Goal: Task Accomplishment & Management: Manage account settings

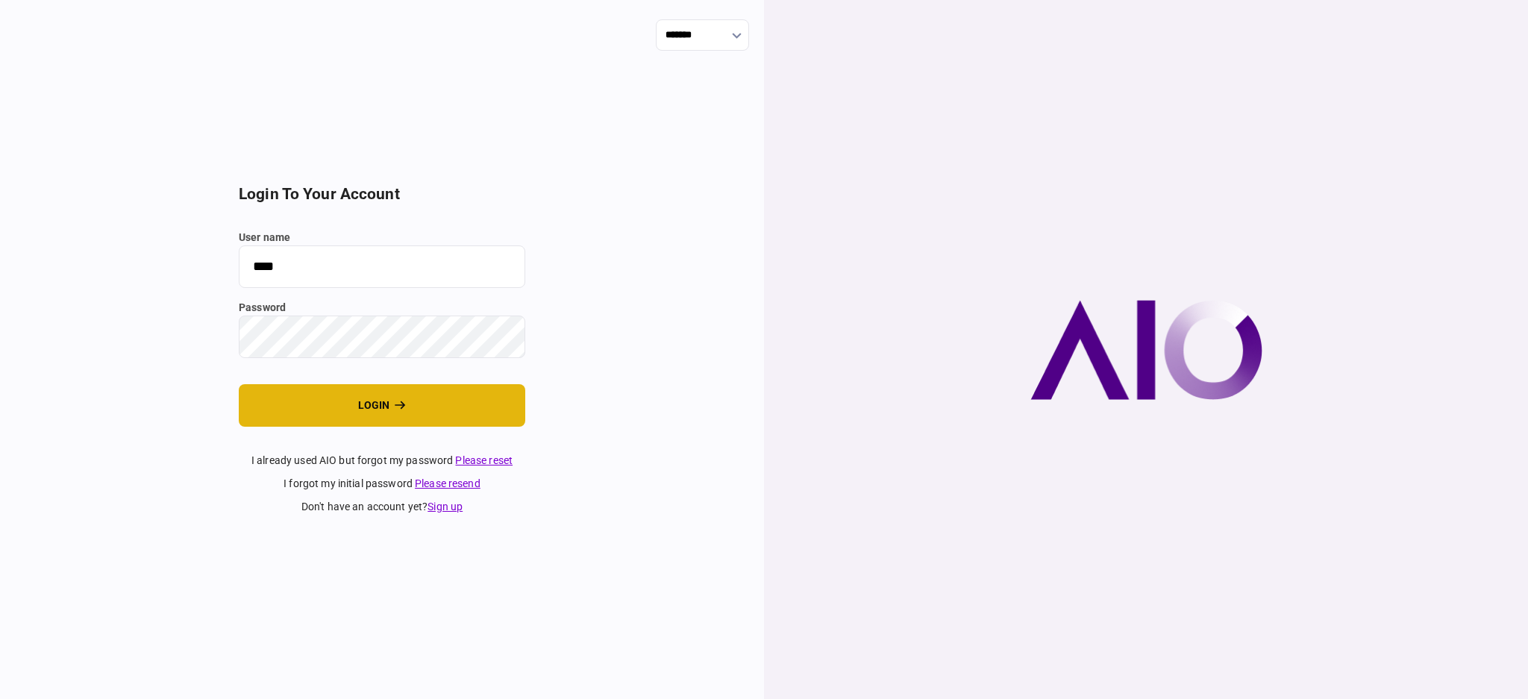
click at [365, 421] on button "login" at bounding box center [382, 405] width 287 height 43
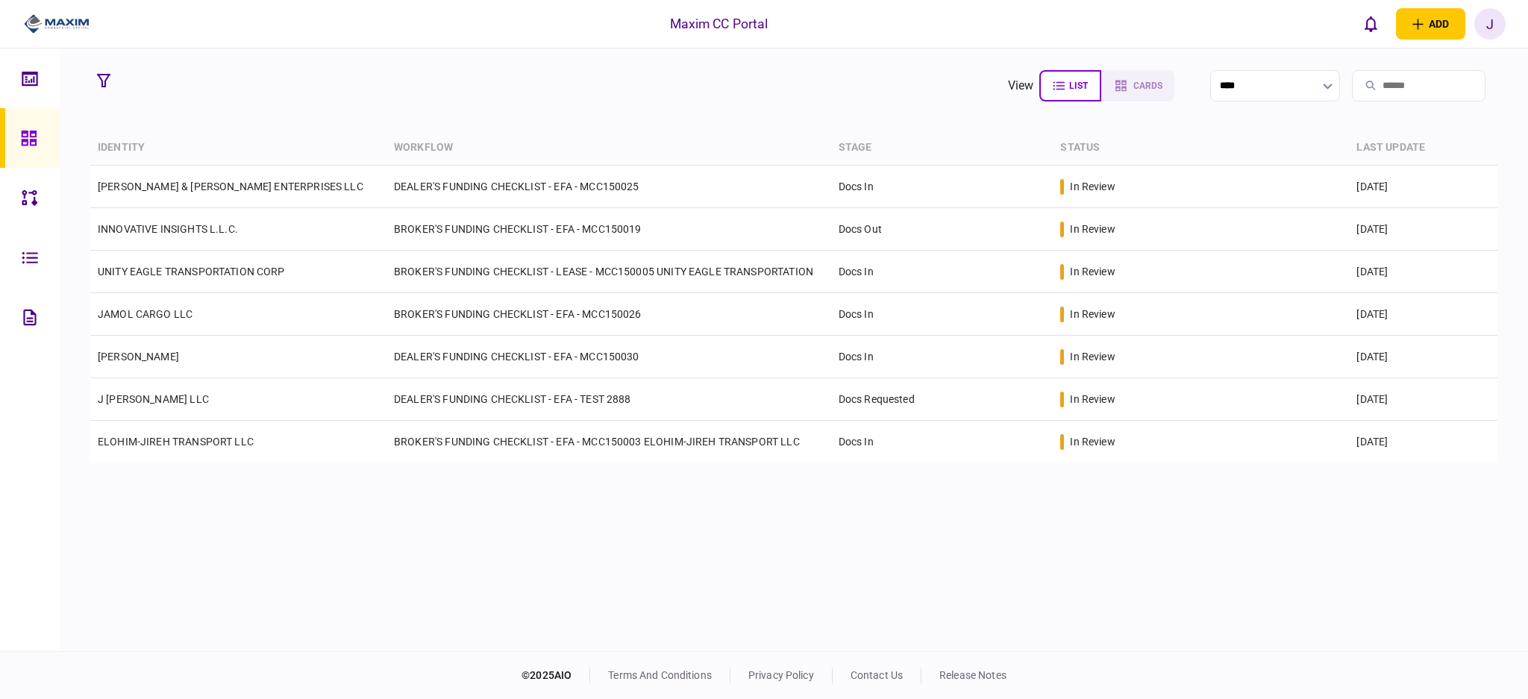
click at [30, 314] on icon at bounding box center [30, 317] width 16 height 17
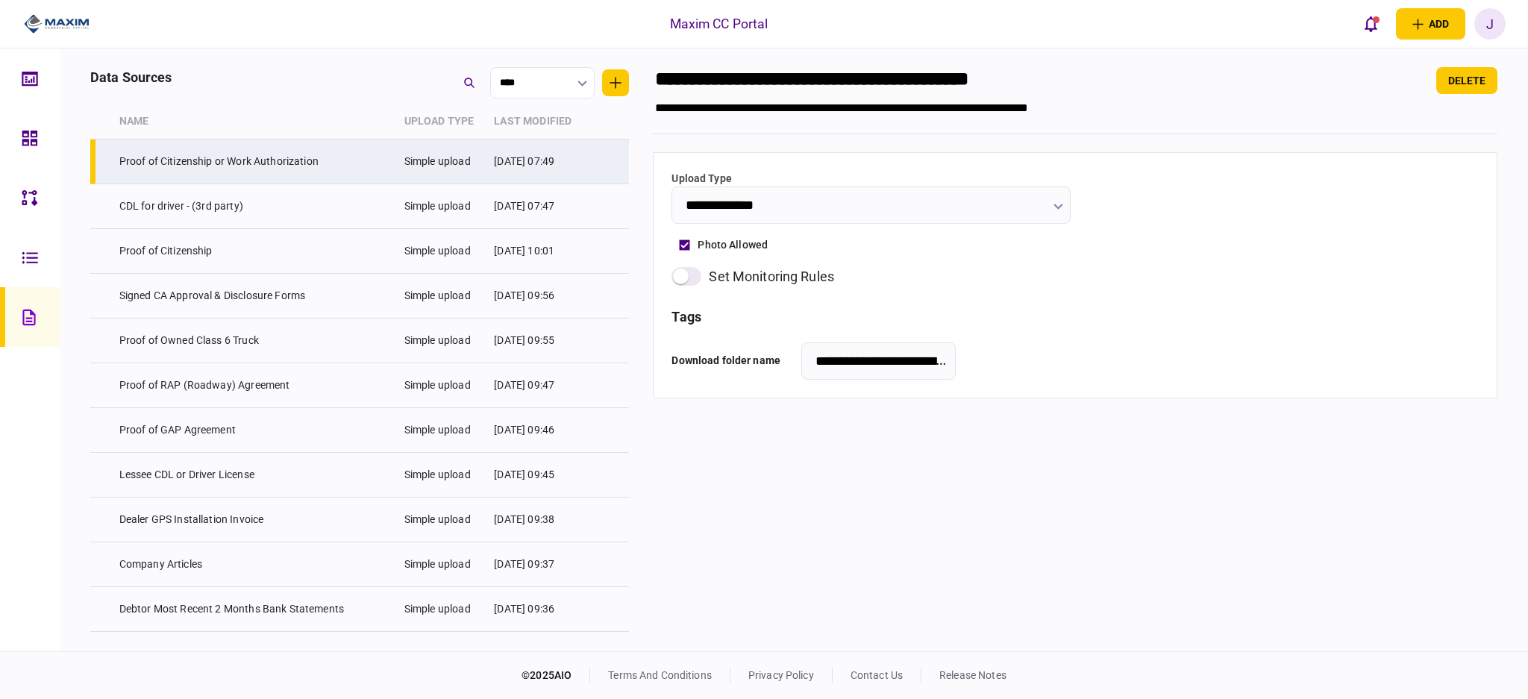
click at [336, 88] on div "data sources ****" at bounding box center [359, 82] width 539 height 31
click at [287, 63] on main "notifications UNITY EAGLE TRANSPORTATION CORP LEASE - BROKER - W/ COMPANY - FUN…" at bounding box center [794, 350] width 1469 height 603
click at [1025, 312] on h3 "tags" at bounding box center [1075, 316] width 807 height 13
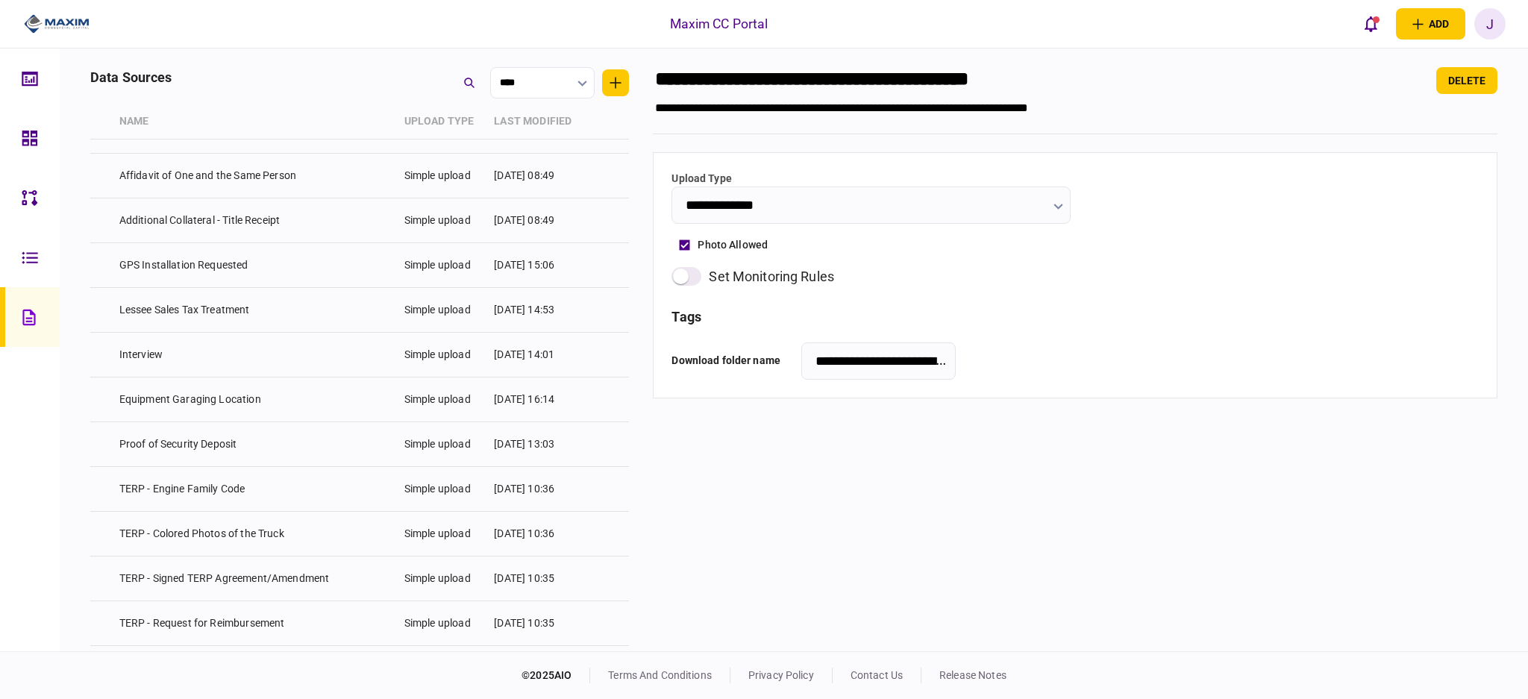
scroll to position [3745, 0]
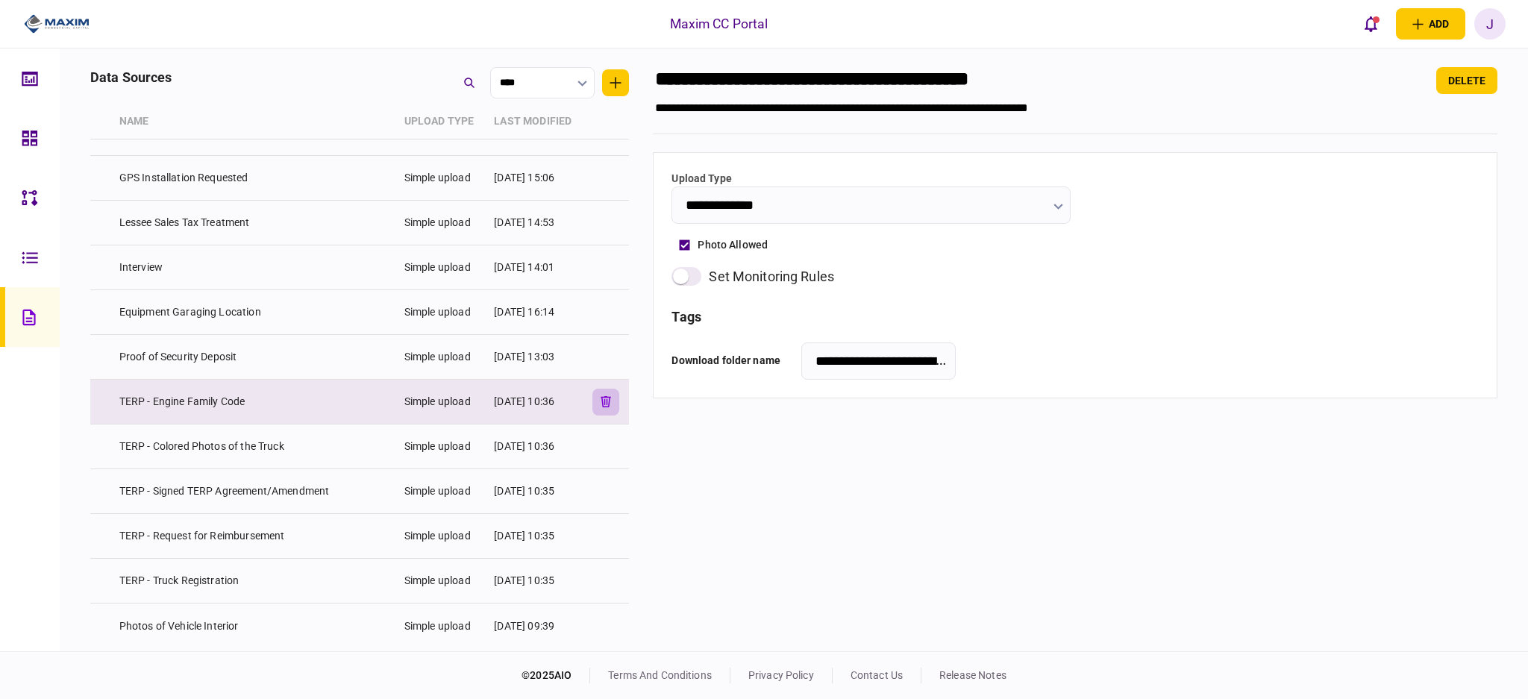
click at [604, 401] on icon "button" at bounding box center [606, 401] width 10 height 11
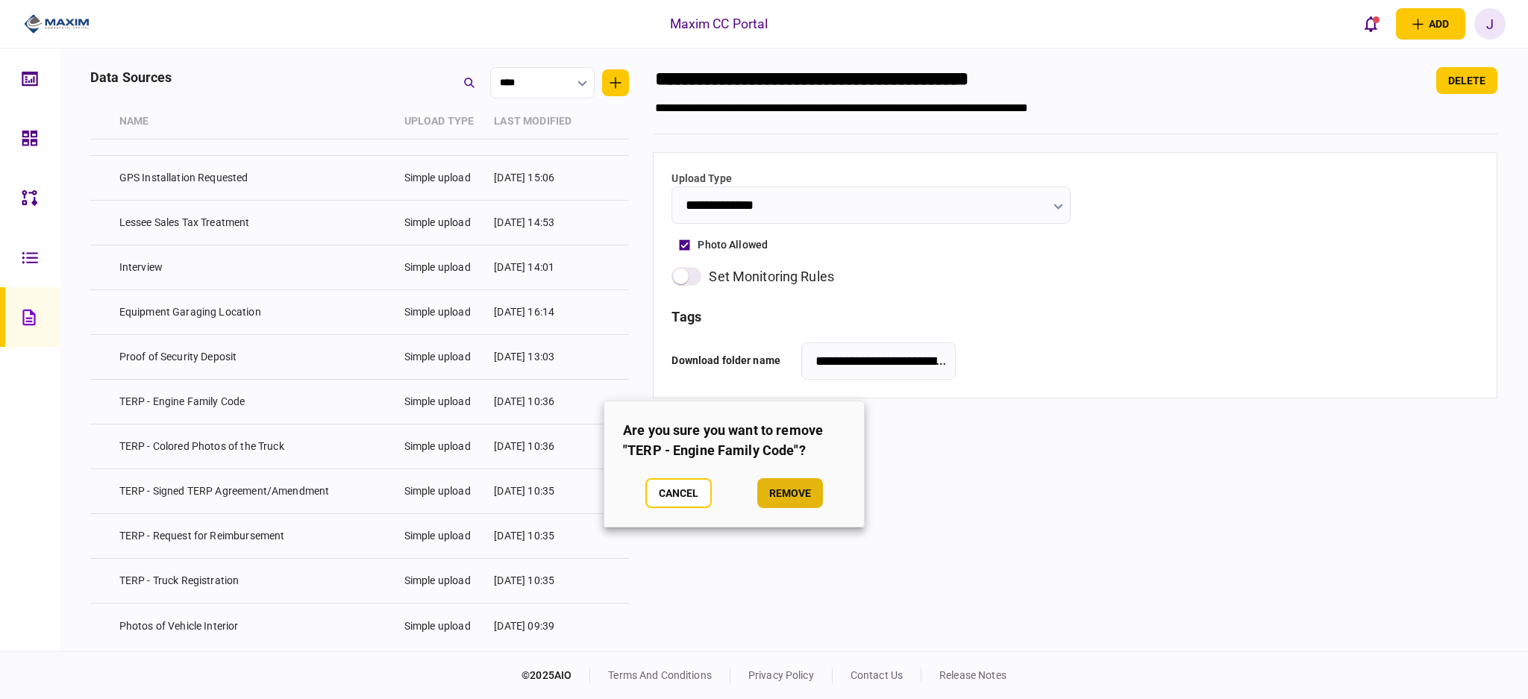
click at [781, 491] on button "remove" at bounding box center [790, 493] width 66 height 30
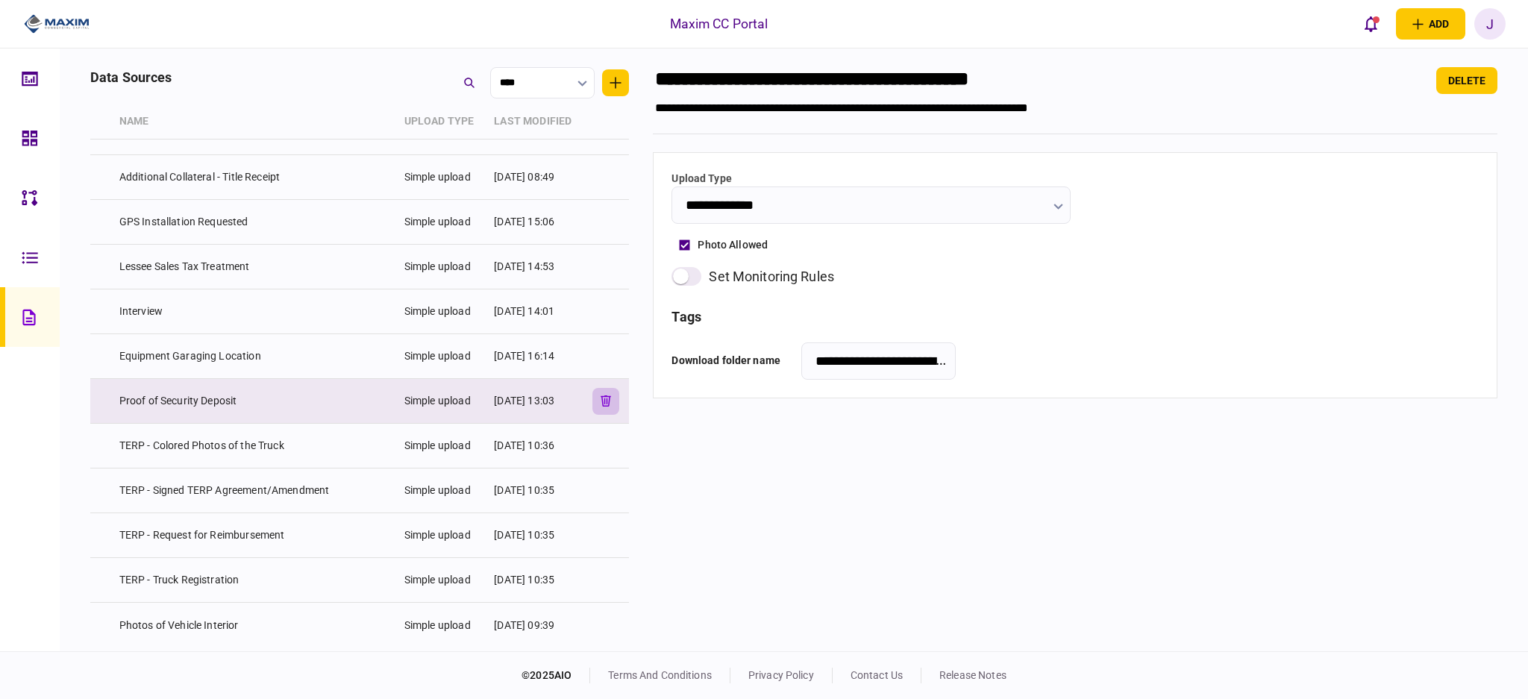
scroll to position [3700, 0]
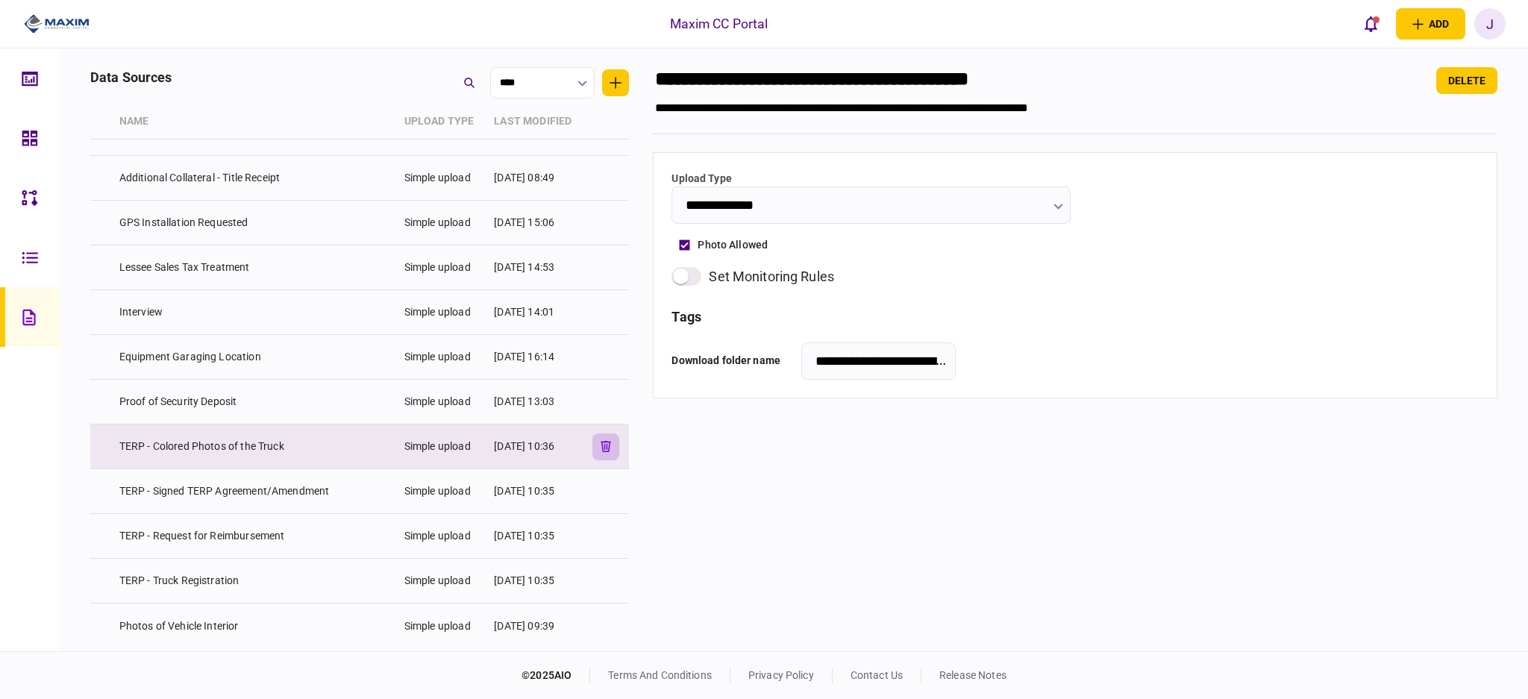
click at [611, 448] on button "button" at bounding box center [606, 447] width 27 height 27
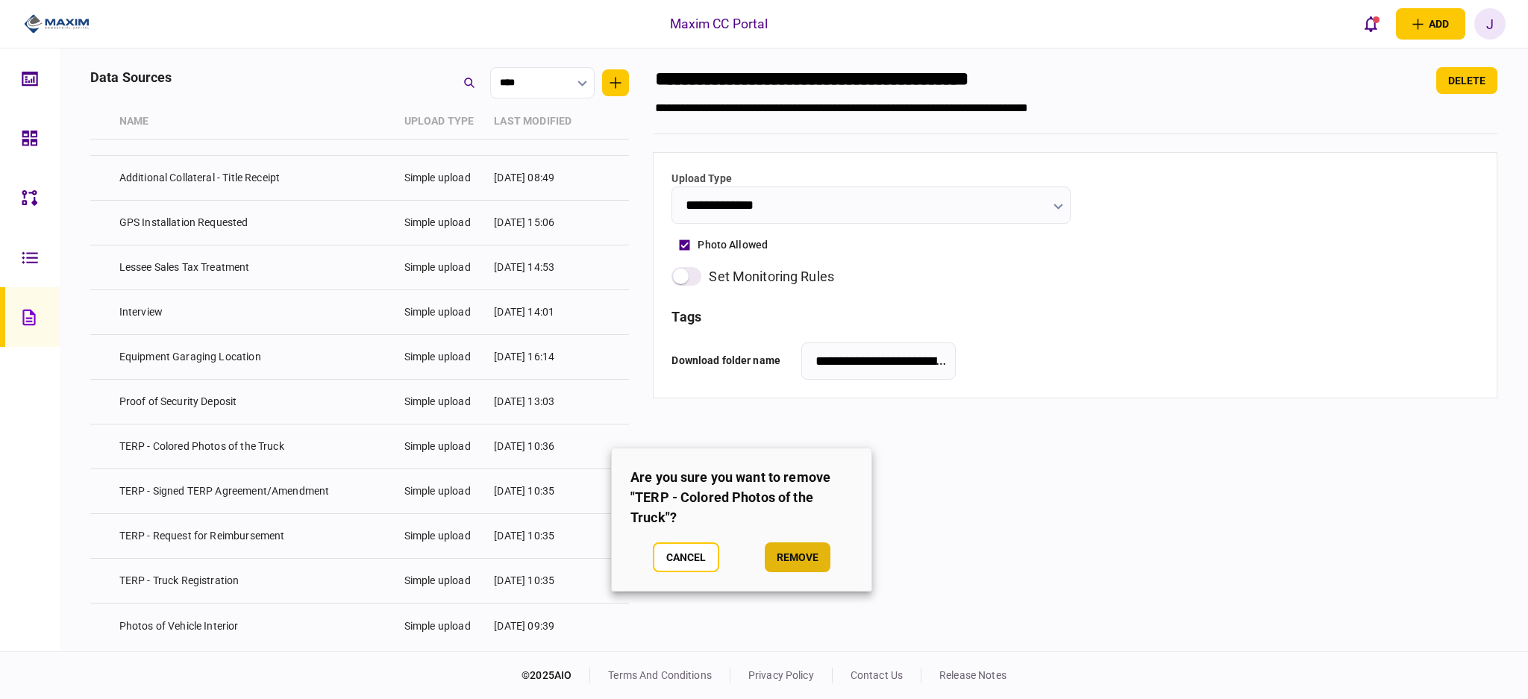
click at [800, 556] on button "remove" at bounding box center [798, 558] width 66 height 30
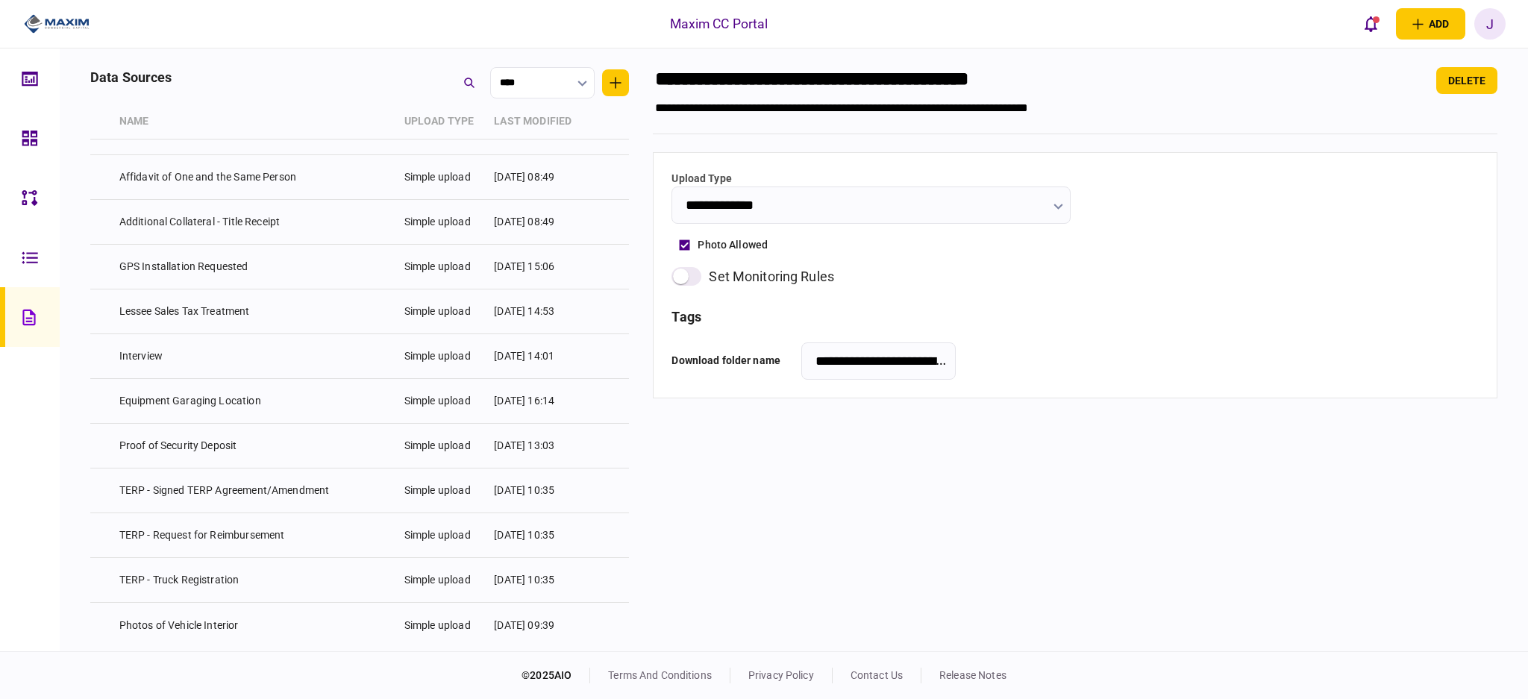
scroll to position [3655, 0]
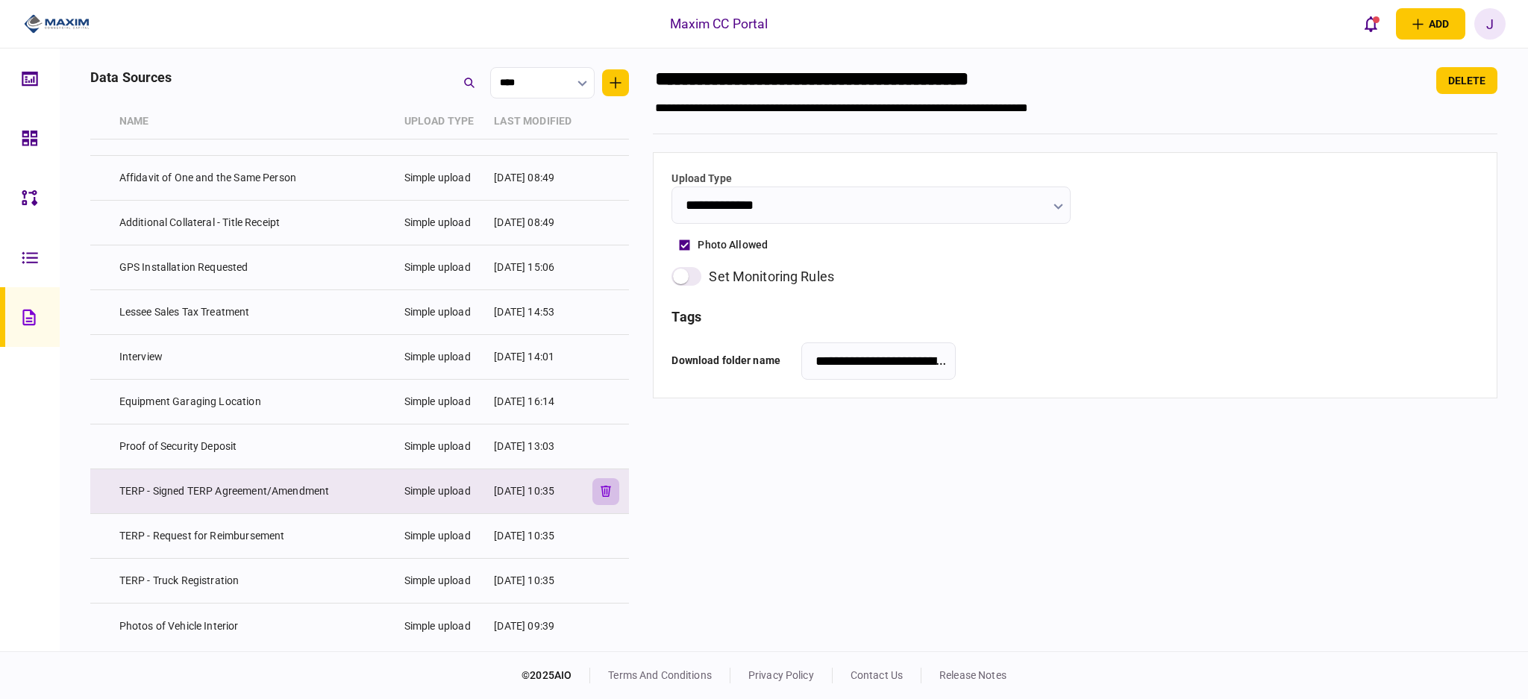
click at [597, 497] on button "button" at bounding box center [606, 491] width 27 height 27
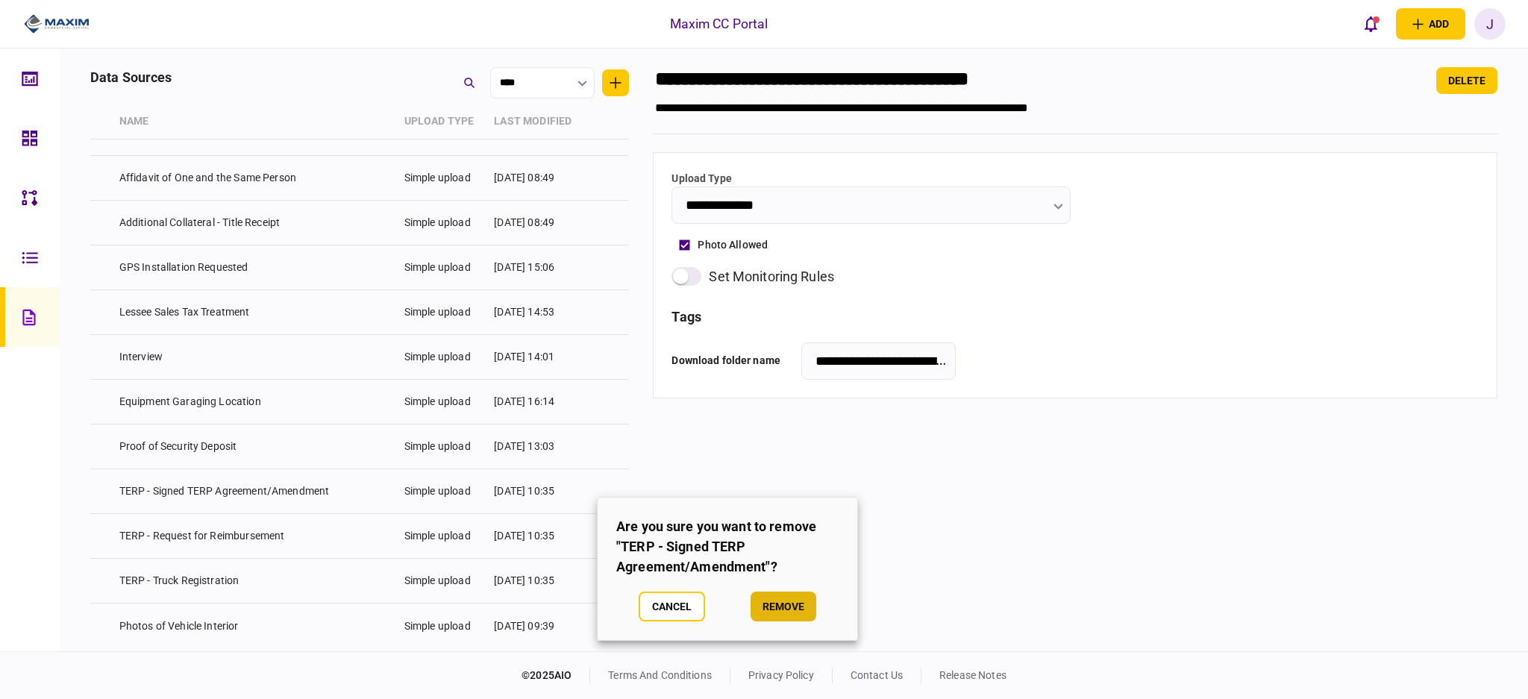
click at [797, 610] on button "remove" at bounding box center [784, 607] width 66 height 30
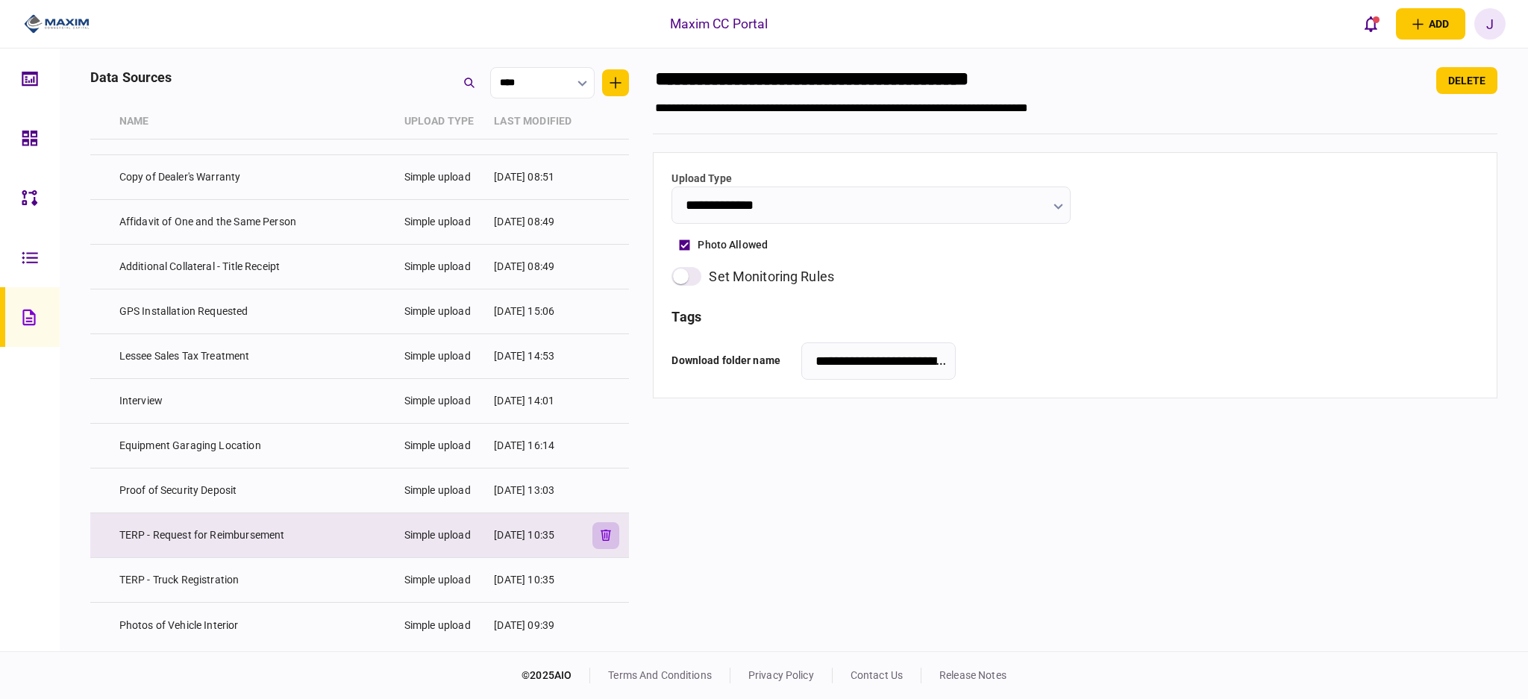
scroll to position [3610, 0]
click at [610, 540] on button "button" at bounding box center [606, 536] width 27 height 27
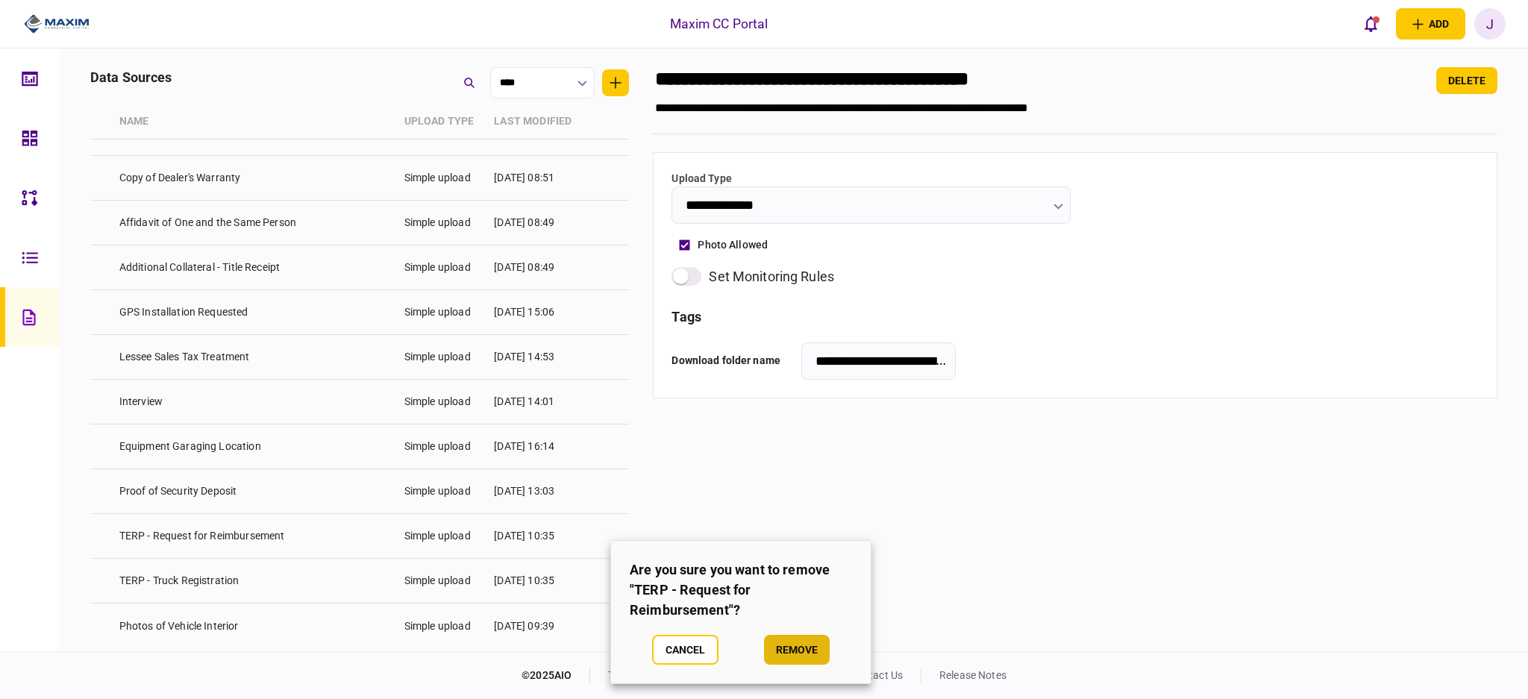
click at [781, 641] on button "remove" at bounding box center [797, 650] width 66 height 30
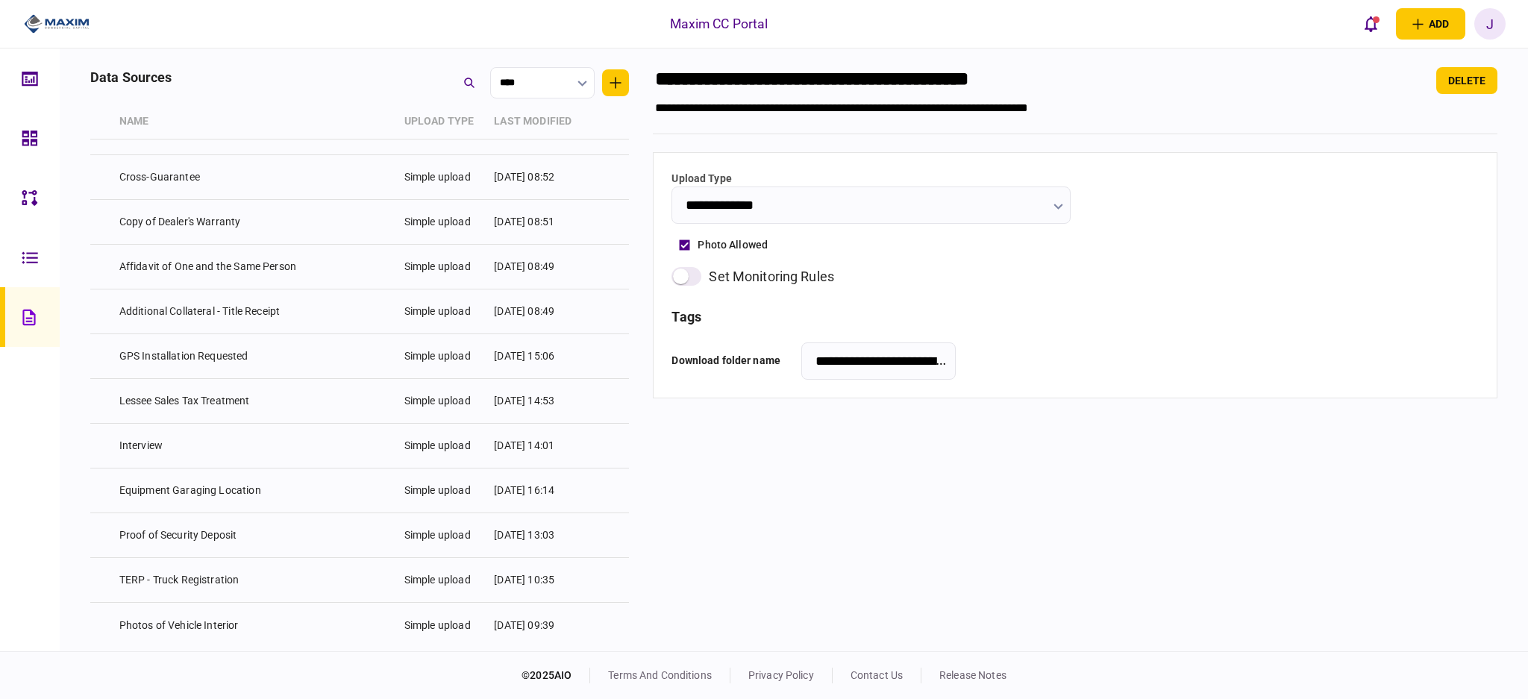
scroll to position [3566, 0]
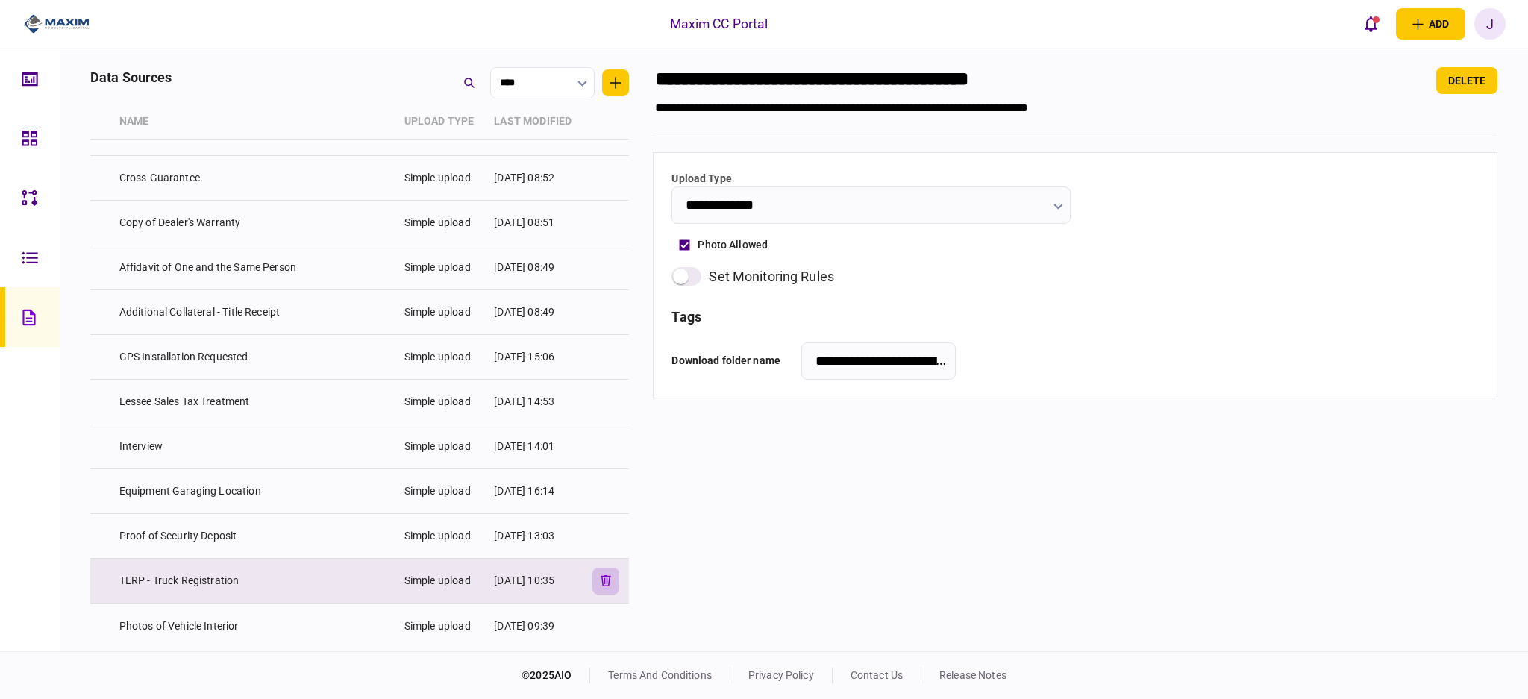
click at [610, 581] on button "button" at bounding box center [606, 581] width 27 height 27
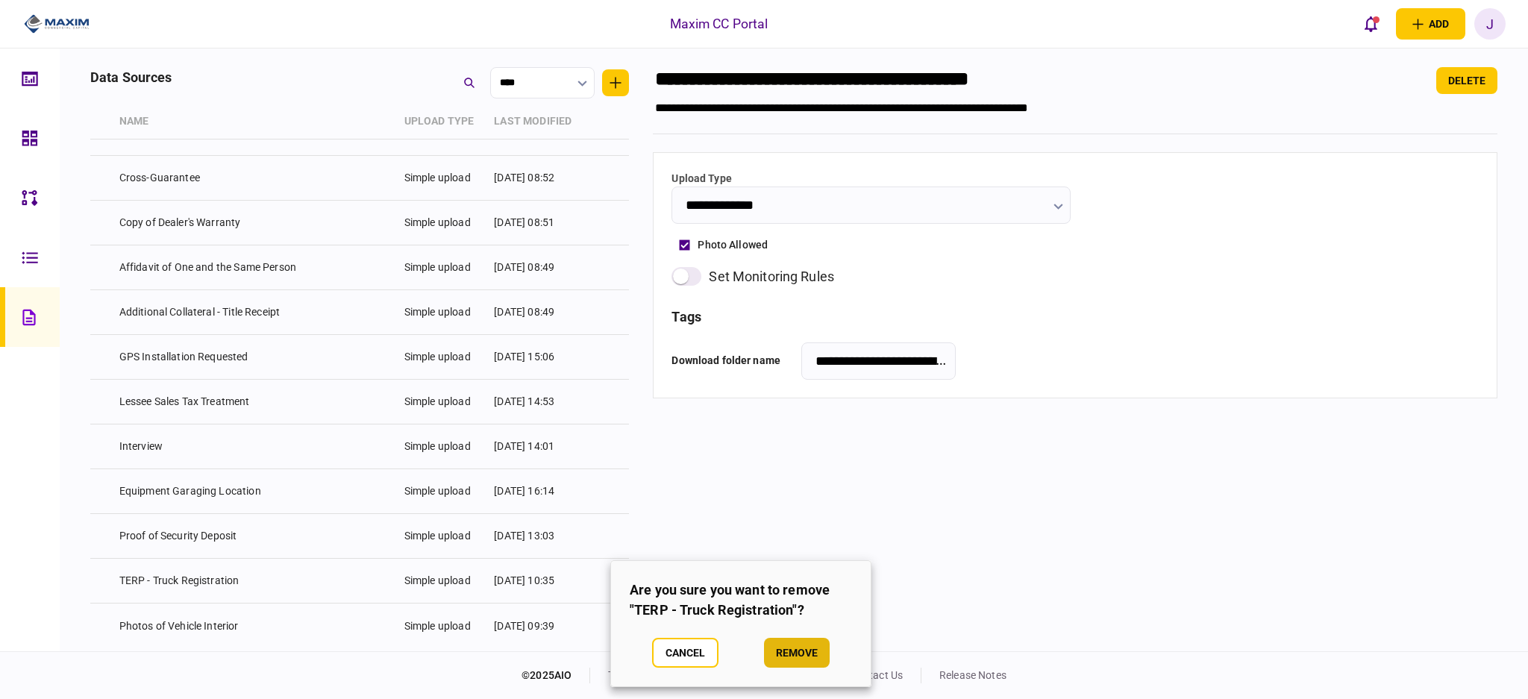
click at [797, 655] on button "remove" at bounding box center [797, 653] width 66 height 30
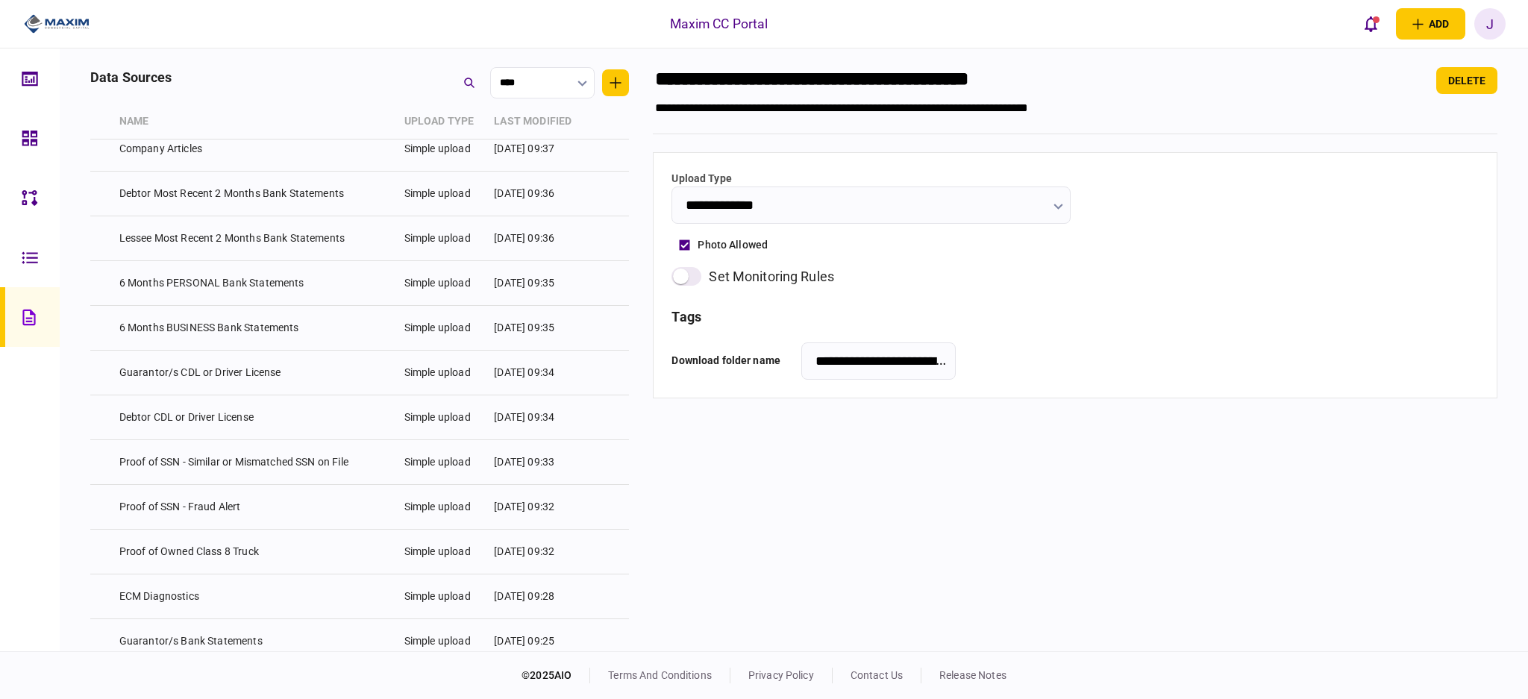
scroll to position [0, 0]
